Goal: Task Accomplishment & Management: Use online tool/utility

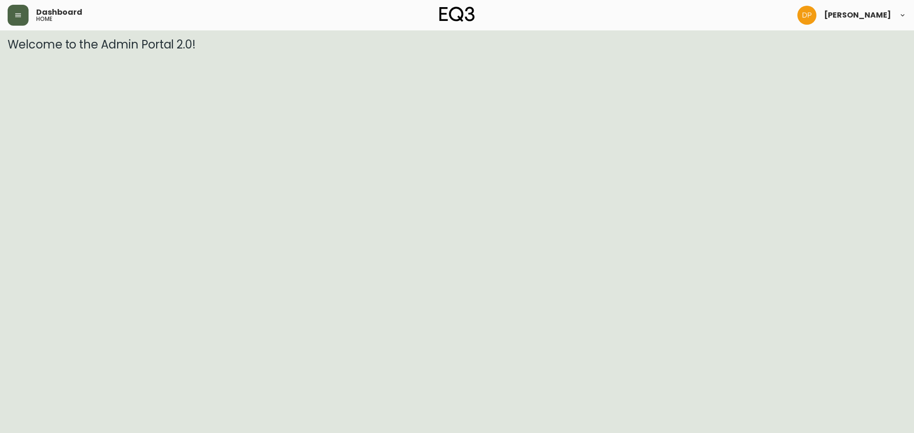
click at [25, 15] on button "button" at bounding box center [18, 15] width 21 height 21
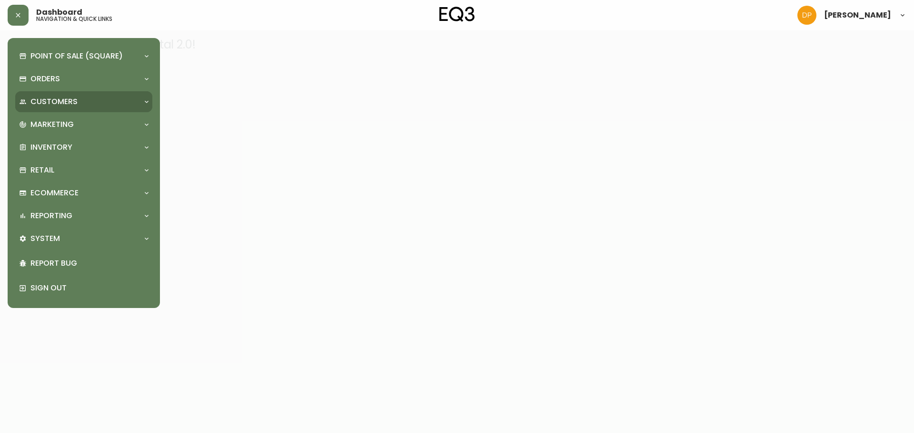
click at [72, 95] on div "Customers" at bounding box center [83, 101] width 137 height 21
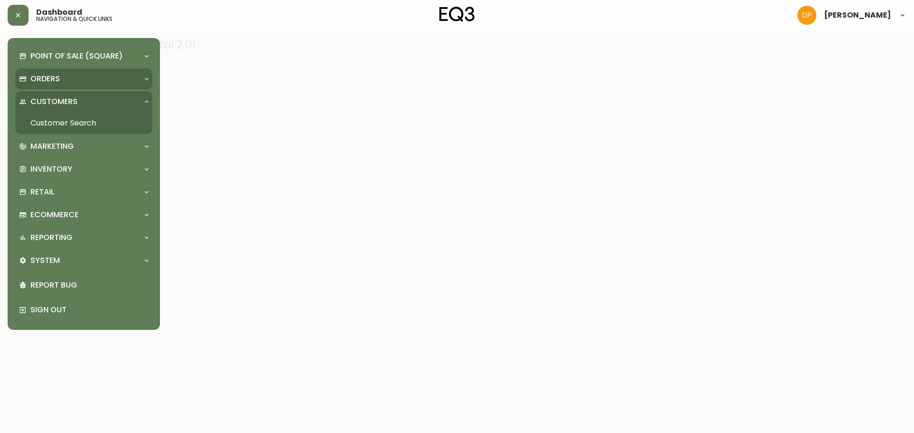
click at [61, 76] on div "Orders" at bounding box center [79, 79] width 120 height 10
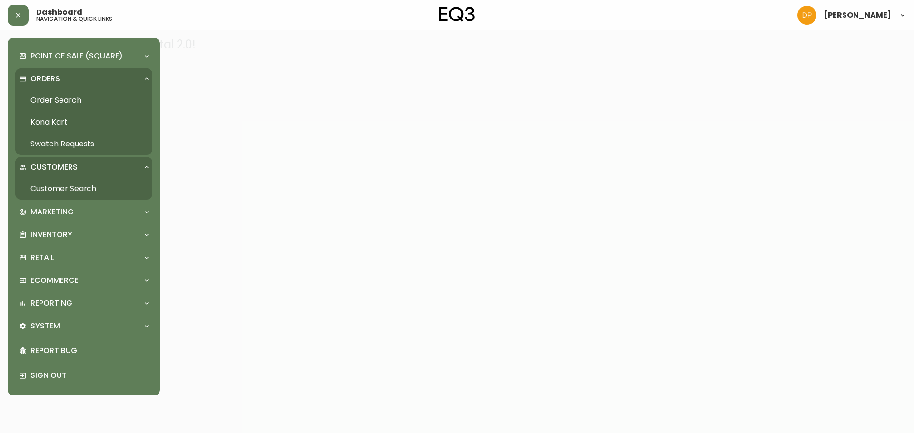
click at [98, 105] on link "Order Search" at bounding box center [83, 100] width 137 height 22
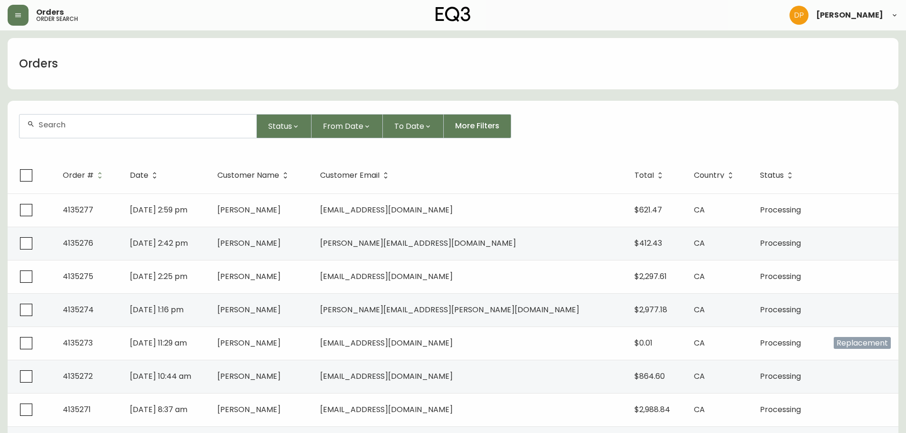
click at [134, 126] on input "text" at bounding box center [144, 124] width 210 height 9
type input "[PERSON_NAME]"
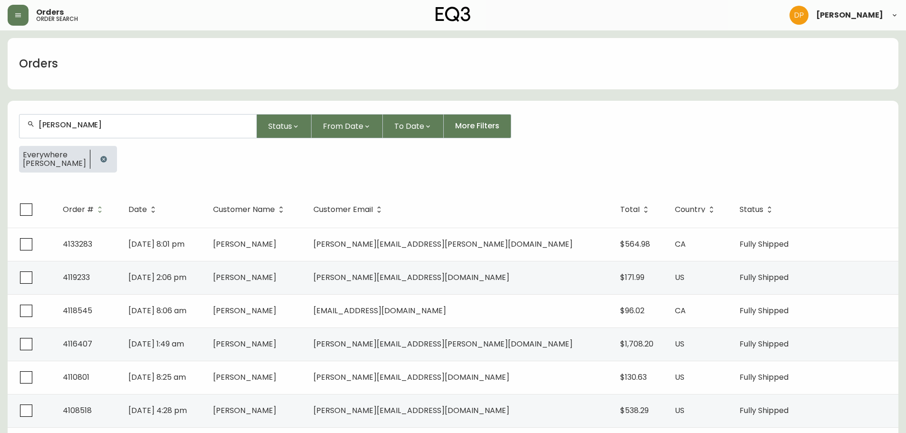
click at [305, 215] on th "Customer Name" at bounding box center [256, 210] width 100 height 36
click at [275, 208] on span "Customer Name" at bounding box center [244, 210] width 62 height 6
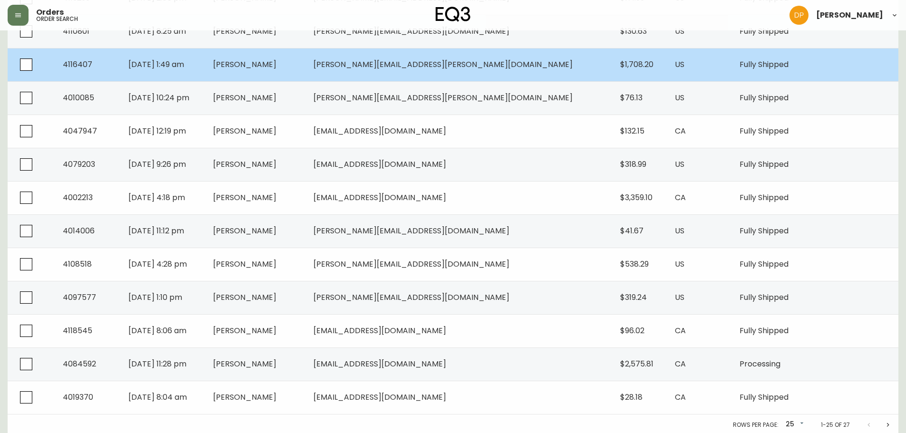
scroll to position [649, 0]
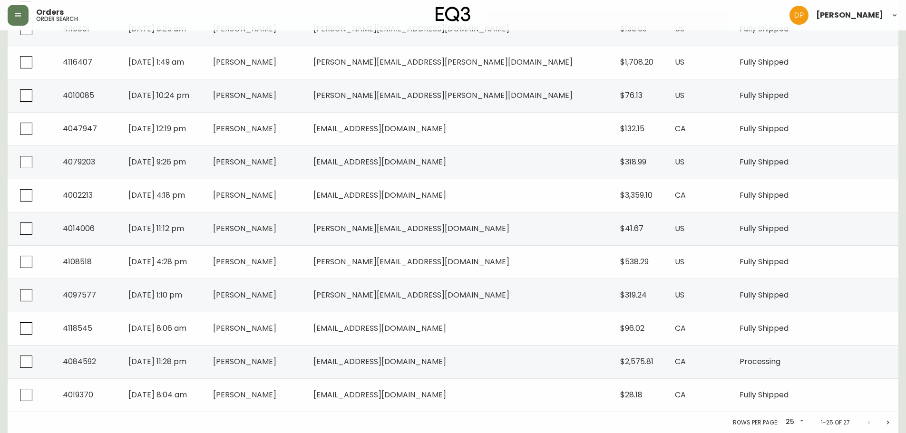
click at [266, 415] on div "Rows per page: 25 25 1-25 of 27" at bounding box center [453, 423] width 891 height 21
